Goal: Transaction & Acquisition: Purchase product/service

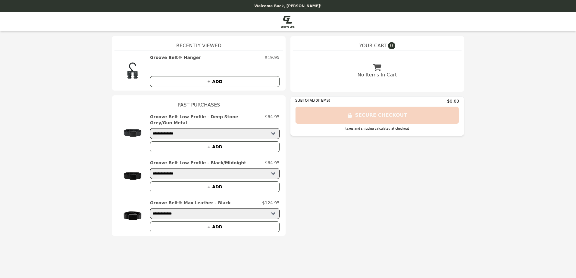
click at [225, 83] on button "+ ADD" at bounding box center [214, 81] width 129 height 11
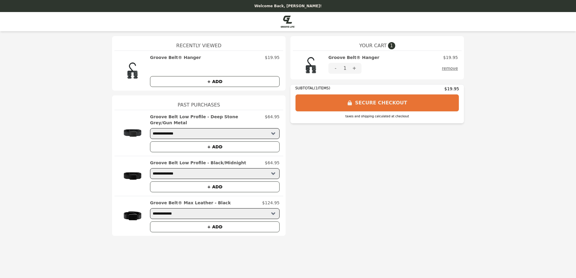
click at [356, 69] on button "+" at bounding box center [354, 68] width 14 height 11
